Goal: Information Seeking & Learning: Find specific fact

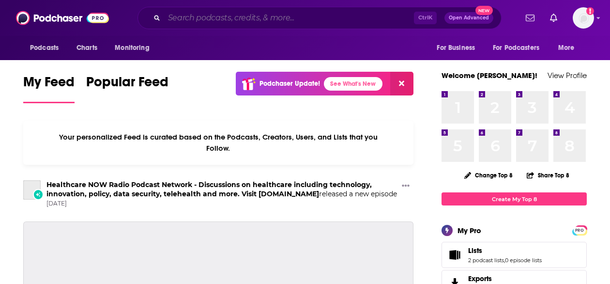
click at [233, 17] on input "Search podcasts, credits, & more..." at bounding box center [289, 17] width 250 height 15
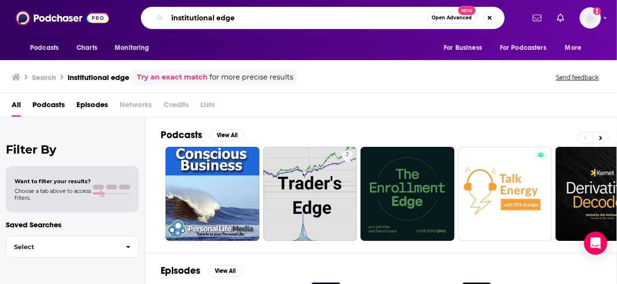
click at [169, 16] on input "institutional edge" at bounding box center [297, 17] width 260 height 15
drag, startPoint x: 261, startPoint y: 19, endPoint x: 94, endPoint y: 6, distance: 167.0
click at [94, 6] on div "Podcasts Charts Monitoring the institutional edge Open Advanced New For Busines…" at bounding box center [308, 18] width 617 height 36
paste input "[PERSON_NAME]"
type input "[PERSON_NAME]"
